Goal: Go to known website: Access a specific website the user already knows

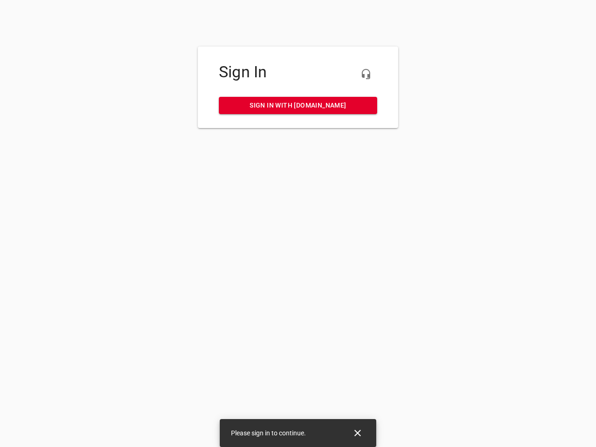
click at [366, 74] on icon "button" at bounding box center [366, 73] width 11 height 11
click at [358, 433] on icon "Close" at bounding box center [357, 433] width 7 height 7
